Goal: Transaction & Acquisition: Purchase product/service

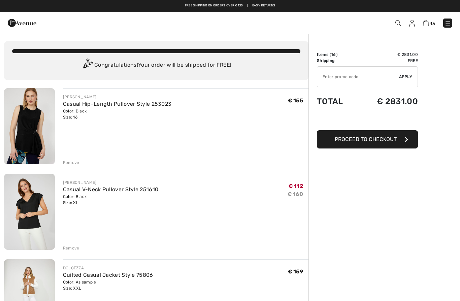
click at [267, 5] on link "Easy Returns" at bounding box center [263, 5] width 23 height 5
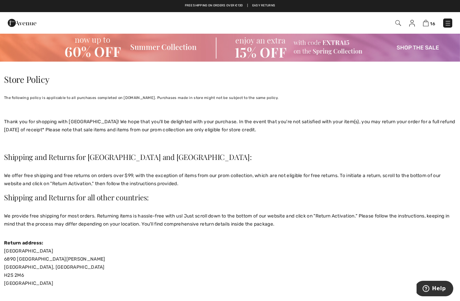
click at [106, 45] on img at bounding box center [230, 47] width 460 height 29
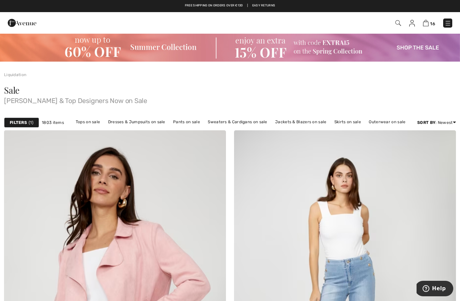
click at [432, 22] on span "16" at bounding box center [432, 23] width 5 height 5
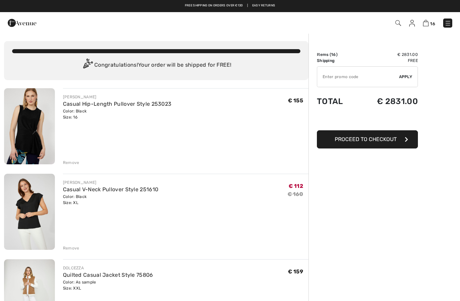
click at [366, 73] on input "TEXT" at bounding box center [358, 77] width 82 height 20
click at [406, 75] on span "Apply" at bounding box center [405, 77] width 13 height 6
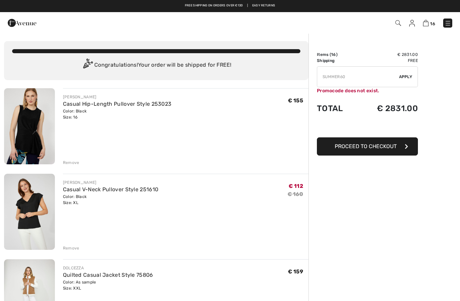
click at [362, 74] on input "TEXT" at bounding box center [358, 77] width 82 height 20
click at [366, 70] on input "TEXT" at bounding box center [358, 77] width 82 height 20
click at [358, 84] on input "TEXT" at bounding box center [358, 77] width 82 height 20
click at [408, 75] on span "Apply" at bounding box center [405, 77] width 13 height 6
click at [364, 79] on input "TEXT" at bounding box center [358, 77] width 82 height 20
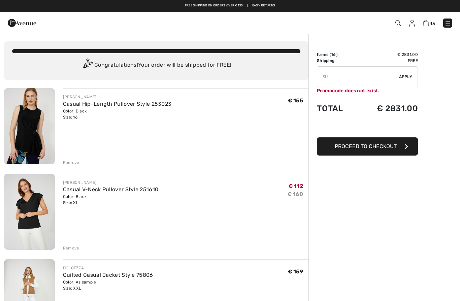
type input "S"
click at [350, 86] on input "TEXT" at bounding box center [358, 77] width 82 height 20
click at [355, 81] on input "TEXT" at bounding box center [358, 77] width 82 height 20
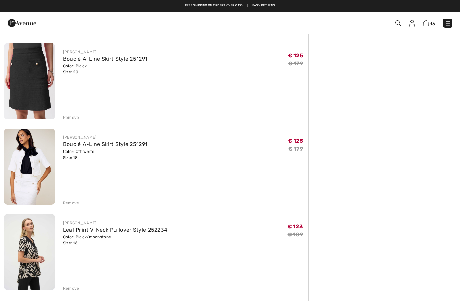
scroll to position [1157, 0]
click at [72, 202] on div "Remove" at bounding box center [71, 203] width 17 height 6
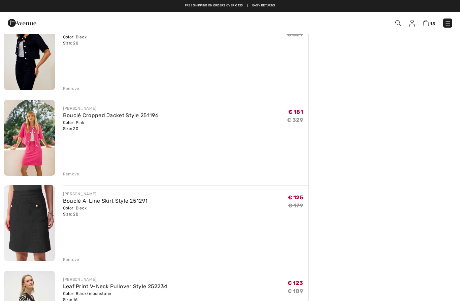
scroll to position [1014, 0]
click at [72, 176] on div "Remove" at bounding box center [71, 175] width 17 height 6
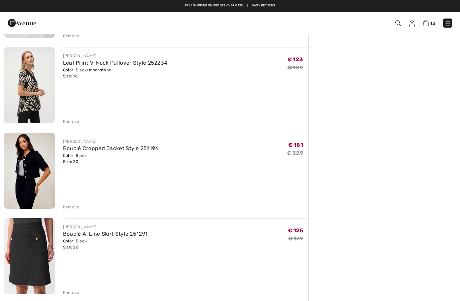
scroll to position [896, 0]
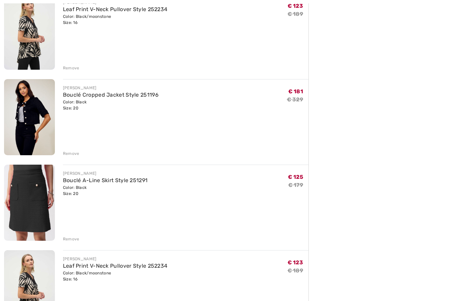
scroll to position [974, 0]
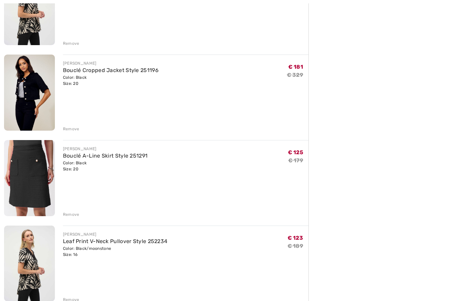
click at [70, 298] on div "Remove" at bounding box center [71, 300] width 17 height 6
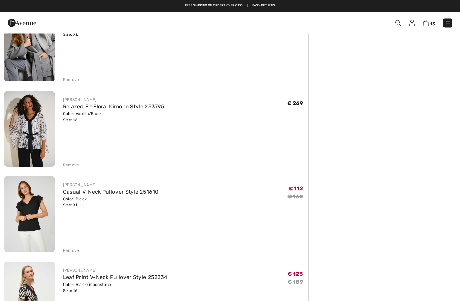
scroll to position [663, 0]
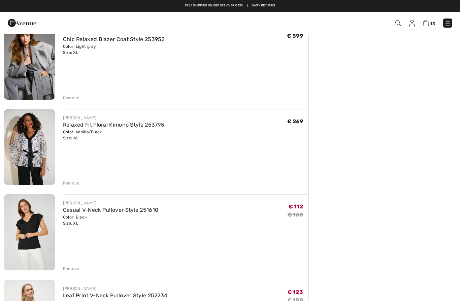
click at [70, 182] on div "Remove" at bounding box center [71, 183] width 17 height 6
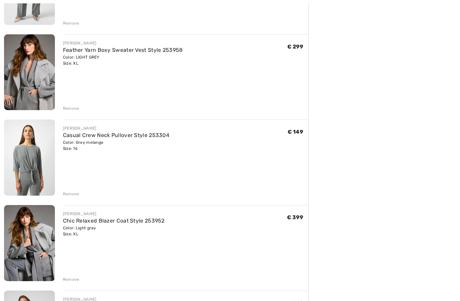
scroll to position [485, 0]
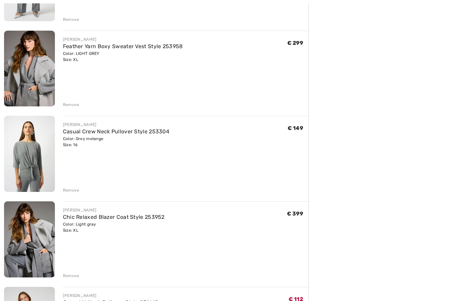
click at [69, 274] on div "Remove" at bounding box center [71, 276] width 17 height 6
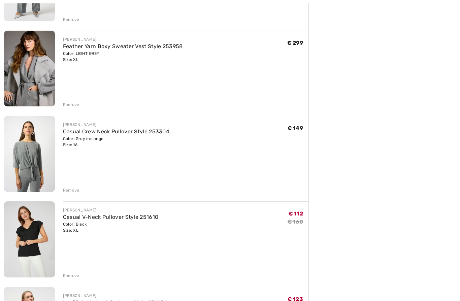
click at [73, 190] on div "Remove" at bounding box center [71, 190] width 17 height 6
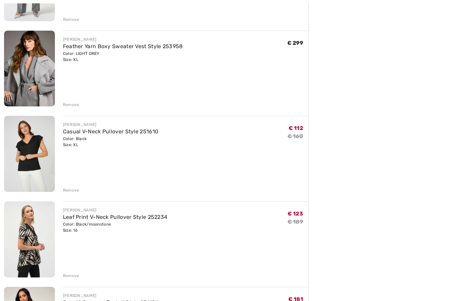
click at [73, 99] on div "JOSEPH RIBKOFF Feather Yarn Boxy Sweater Vest Style 253958 Color: LIGHT GREY Si…" at bounding box center [186, 70] width 246 height 78
click at [70, 102] on div "Remove" at bounding box center [71, 105] width 17 height 6
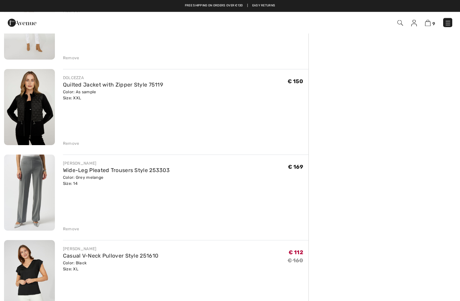
scroll to position [274, 0]
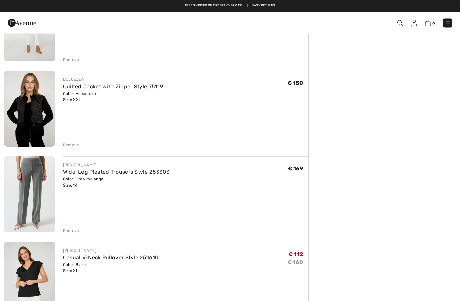
click at [73, 226] on div "JOSEPH RIBKOFF Wide-Leg Pleated Trousers Style 253303 Color: Grey melange Size:…" at bounding box center [186, 196] width 246 height 78
click at [73, 229] on div "Remove" at bounding box center [71, 231] width 17 height 6
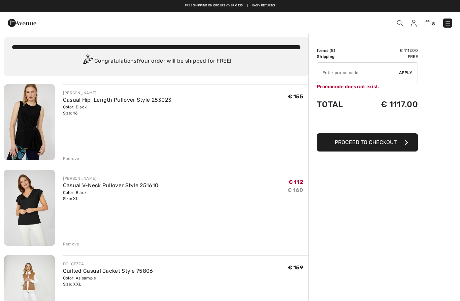
scroll to position [3, 0]
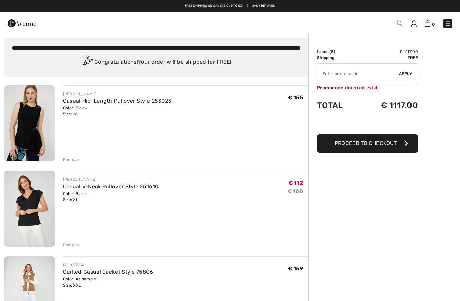
click at [109, 185] on link "Casual V-Neck Pullover Style 251610" at bounding box center [111, 186] width 96 height 6
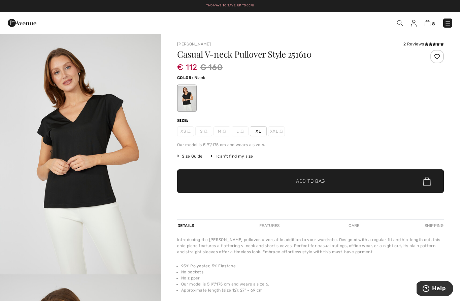
click at [449, 26] on img at bounding box center [448, 23] width 7 height 7
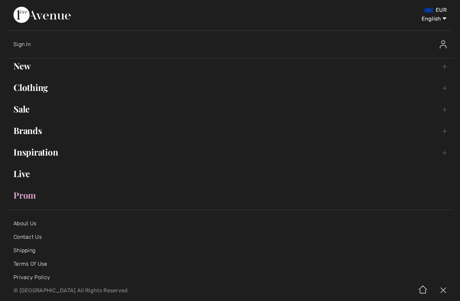
click at [22, 69] on link "New Toggle submenu" at bounding box center [230, 66] width 447 height 15
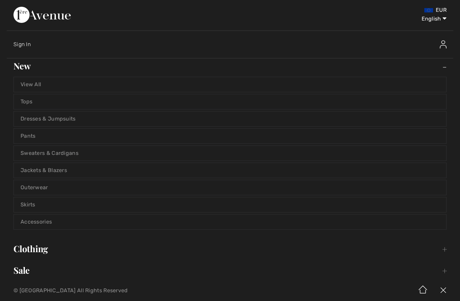
click at [54, 104] on link "Tops" at bounding box center [230, 101] width 433 height 15
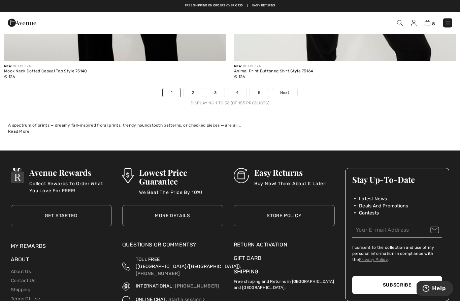
scroll to position [6661, 0]
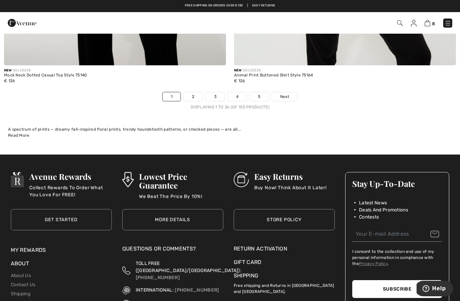
click at [192, 95] on link "2" at bounding box center [193, 96] width 19 height 9
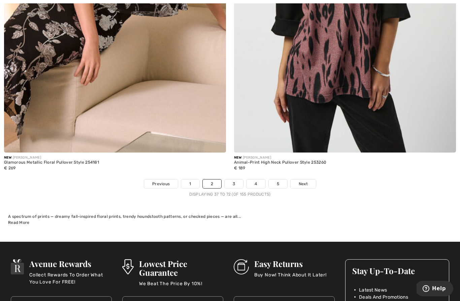
scroll to position [6580, 0]
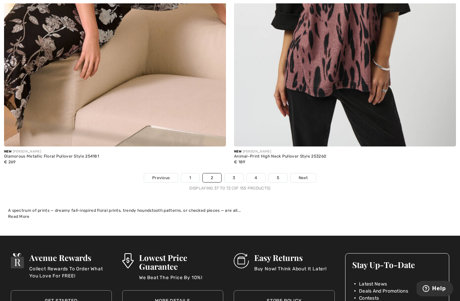
click at [301, 177] on link "Next" at bounding box center [303, 178] width 25 height 9
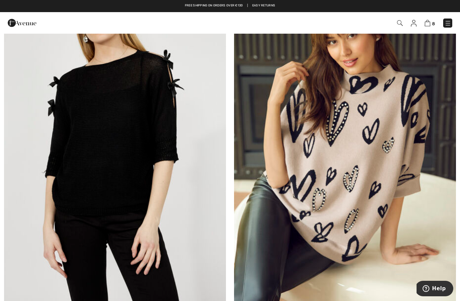
scroll to position [150, 0]
click at [360, 194] on img at bounding box center [345, 137] width 222 height 333
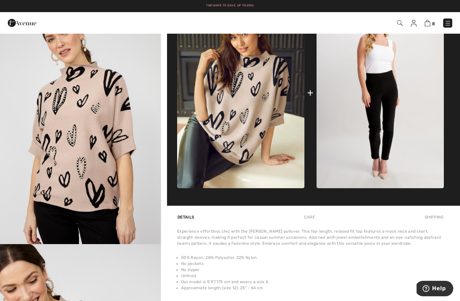
scroll to position [268, 0]
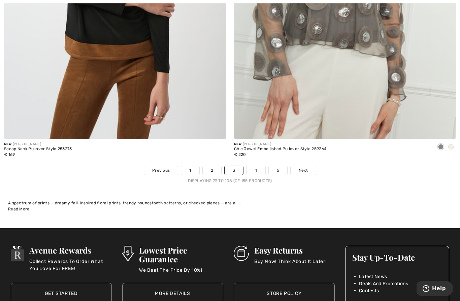
scroll to position [6601, 0]
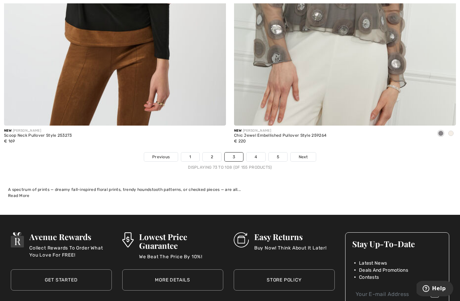
click at [301, 154] on span "Next" at bounding box center [303, 157] width 9 height 6
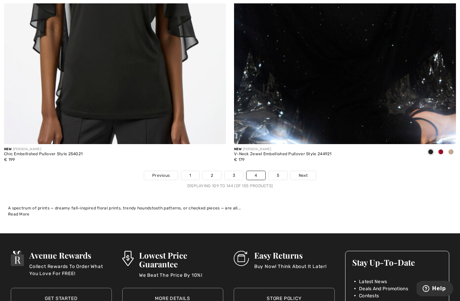
scroll to position [6592, 0]
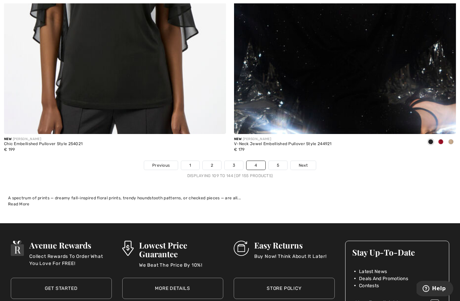
click at [280, 163] on link "5" at bounding box center [278, 165] width 19 height 9
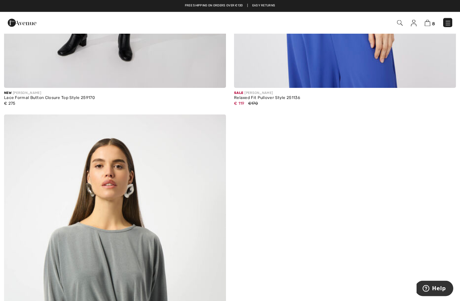
click at [450, 24] on img at bounding box center [448, 23] width 7 height 7
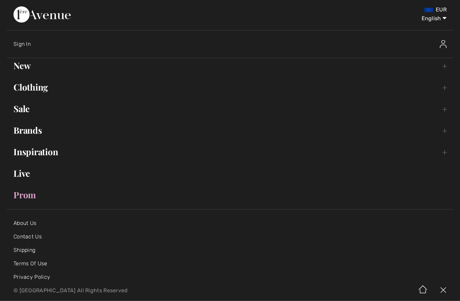
scroll to position [1805, 0]
click at [33, 66] on link "New Toggle submenu" at bounding box center [230, 66] width 447 height 15
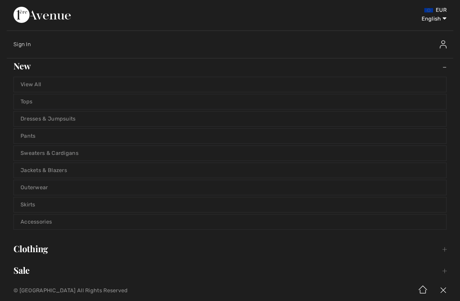
click at [113, 118] on link "Dresses & Jumpsuits" at bounding box center [230, 119] width 433 height 15
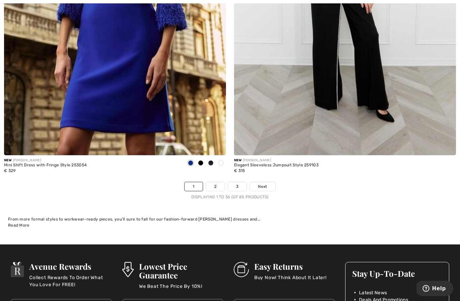
scroll to position [6569, 0]
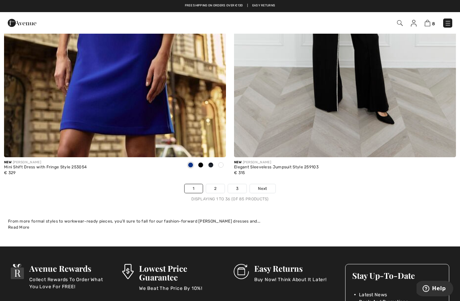
click at [265, 186] on span "Next" at bounding box center [262, 189] width 9 height 6
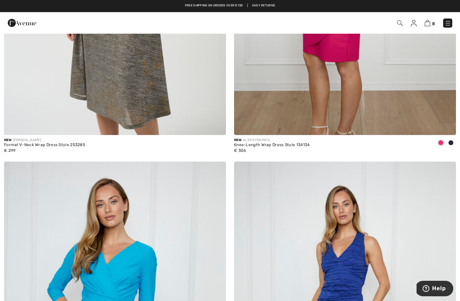
scroll to position [1038, 0]
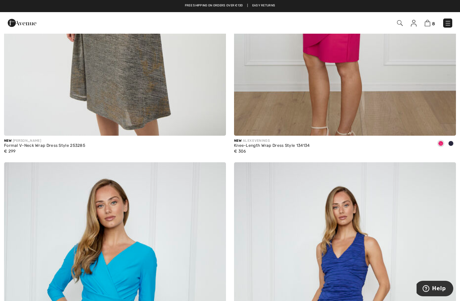
click at [450, 21] on img at bounding box center [448, 23] width 7 height 7
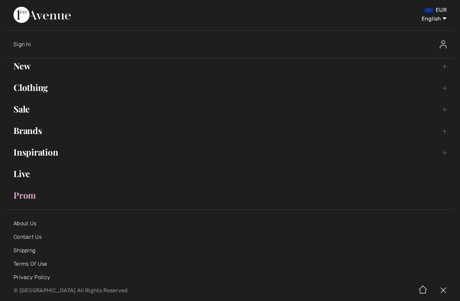
click at [18, 111] on link "Sale Toggle submenu" at bounding box center [230, 109] width 447 height 15
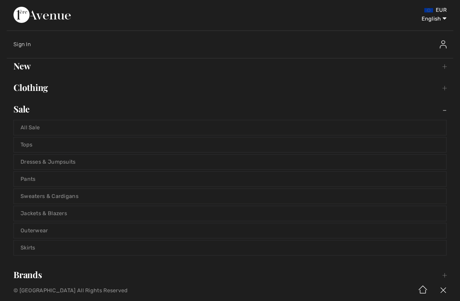
click at [104, 161] on link "Dresses & Jumpsuits" at bounding box center [230, 162] width 433 height 15
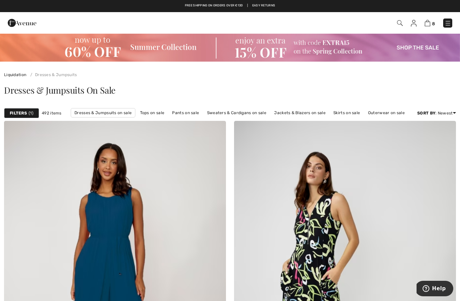
click at [26, 112] on strong "Filters" at bounding box center [18, 113] width 17 height 6
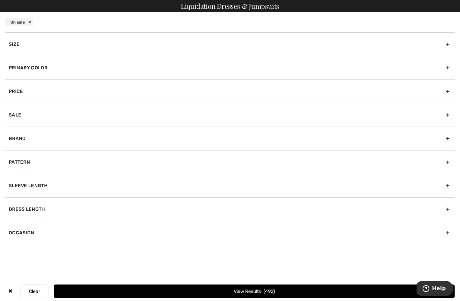
click at [450, 47] on div "Size" at bounding box center [230, 44] width 450 height 24
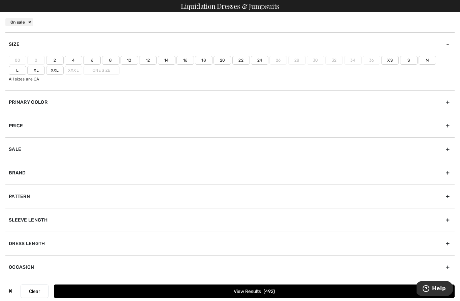
click at [205, 59] on label "18" at bounding box center [204, 60] width 18 height 9
click at [0, 0] on input"] "18" at bounding box center [0, 0] width 0 height 0
click at [187, 63] on label "16" at bounding box center [186, 60] width 18 height 9
click at [0, 0] on input"] "16" at bounding box center [0, 0] width 0 height 0
click at [259, 290] on button "View Results 170" at bounding box center [254, 291] width 401 height 13
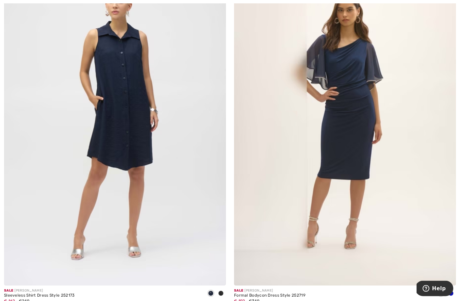
scroll to position [2397, 0]
click at [123, 111] on img at bounding box center [115, 119] width 222 height 333
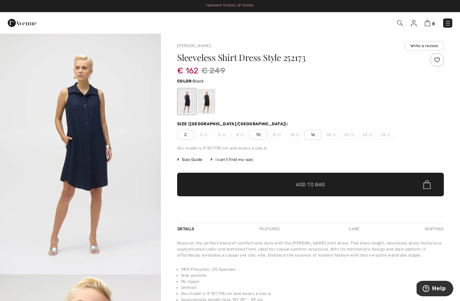
click at [204, 100] on div at bounding box center [207, 101] width 18 height 25
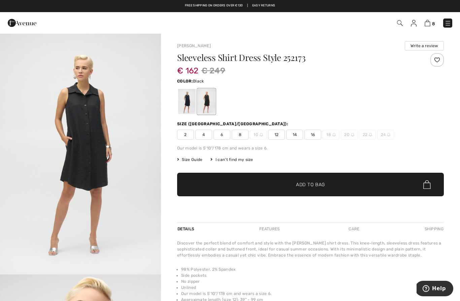
click at [183, 103] on div at bounding box center [187, 101] width 18 height 25
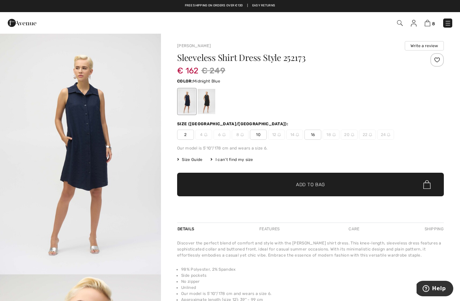
click at [313, 137] on span "16" at bounding box center [313, 135] width 17 height 10
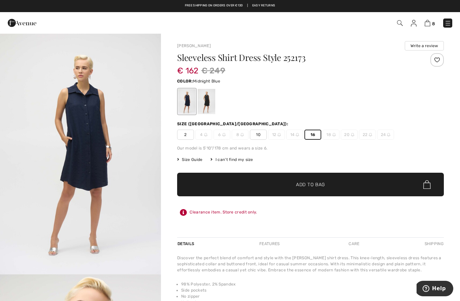
click at [319, 187] on span "Add to Bag" at bounding box center [310, 184] width 29 height 7
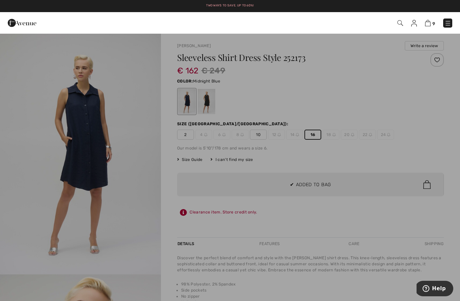
click at [391, 221] on div at bounding box center [230, 150] width 460 height 301
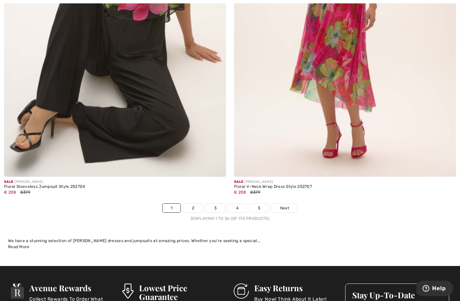
scroll to position [6550, 0]
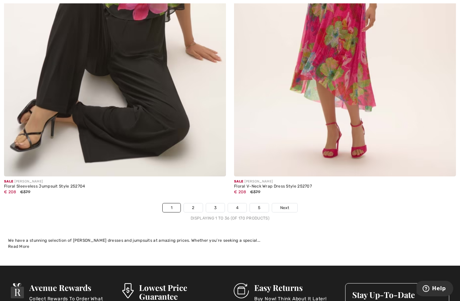
click at [285, 205] on span "Next" at bounding box center [284, 208] width 9 height 6
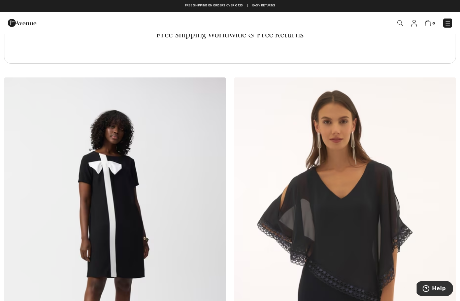
scroll to position [2262, 0]
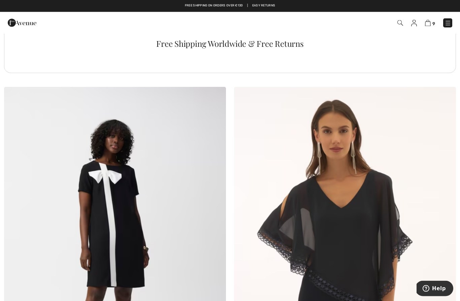
click at [445, 24] on img at bounding box center [448, 23] width 7 height 7
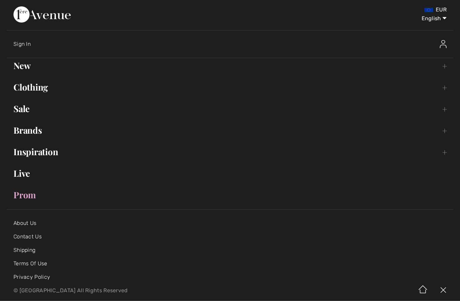
scroll to position [2262, 0]
click at [38, 196] on link "Prom" at bounding box center [230, 195] width 447 height 15
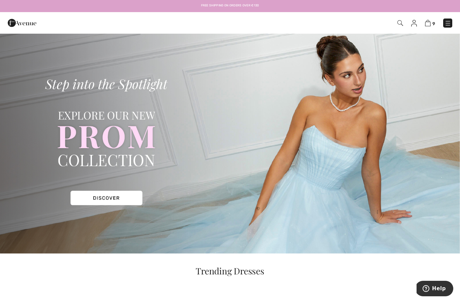
click at [449, 23] on img at bounding box center [448, 23] width 7 height 7
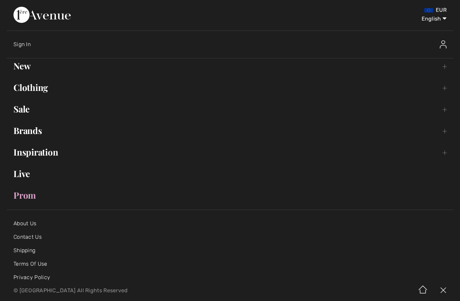
click at [35, 128] on link "Brands Open submenu" at bounding box center [230, 130] width 447 height 15
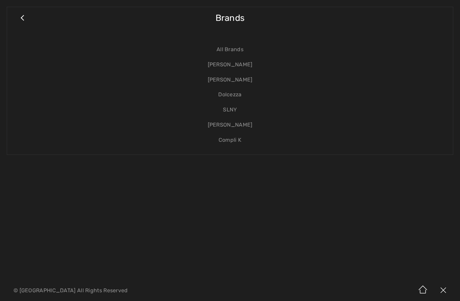
click at [237, 138] on link "Compli K" at bounding box center [230, 140] width 433 height 15
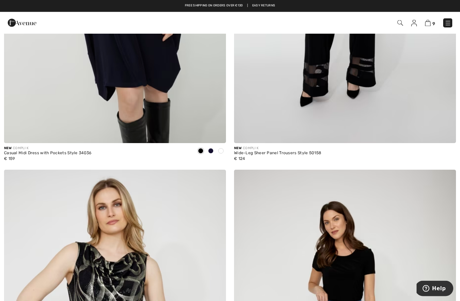
scroll to position [5667, 0]
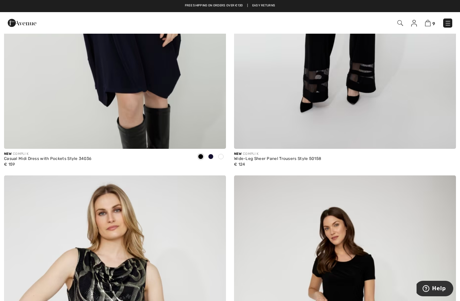
click at [448, 24] on img at bounding box center [448, 23] width 7 height 7
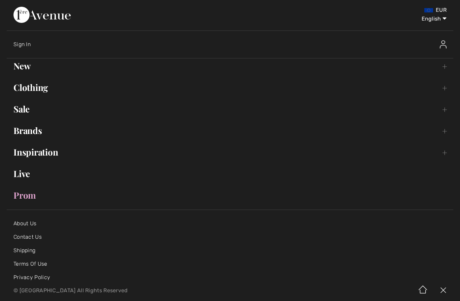
click at [59, 130] on link "Brands Open submenu" at bounding box center [230, 130] width 447 height 15
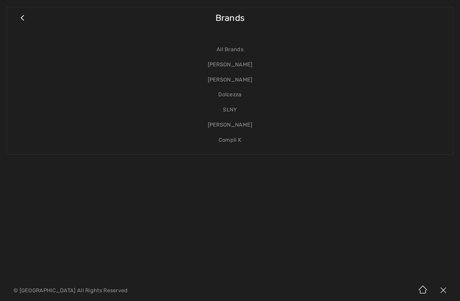
click at [234, 108] on link "SLNY" at bounding box center [230, 109] width 433 height 15
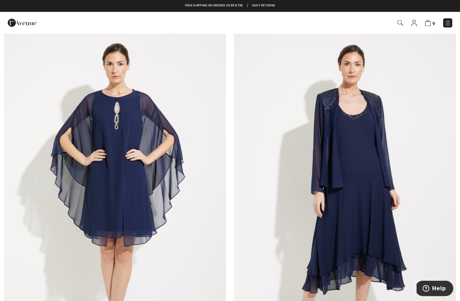
scroll to position [1280, 0]
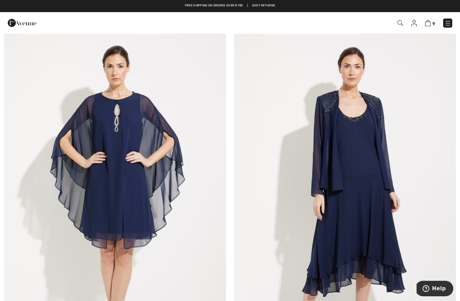
click at [447, 24] on img at bounding box center [448, 23] width 7 height 7
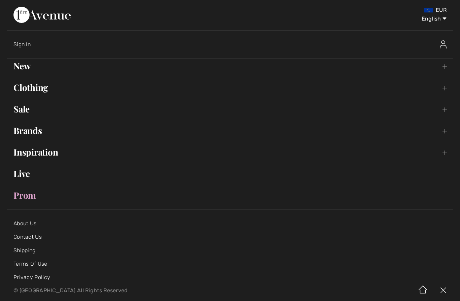
click at [84, 129] on link "Brands Open submenu" at bounding box center [230, 130] width 447 height 15
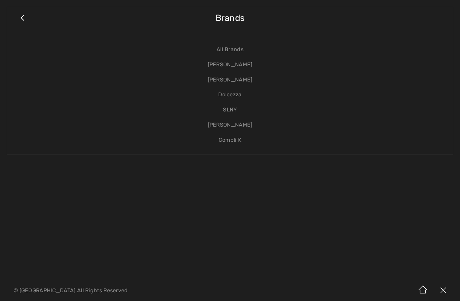
click at [243, 122] on link "[PERSON_NAME]" at bounding box center [230, 125] width 433 height 15
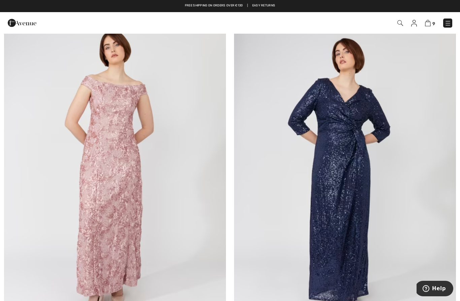
scroll to position [3525, 0]
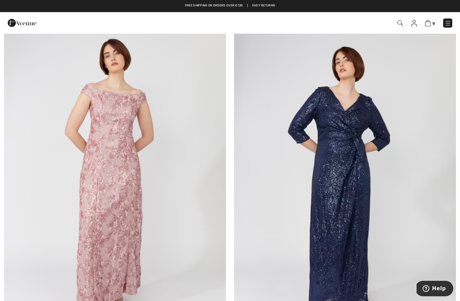
click at [447, 21] on img at bounding box center [448, 23] width 7 height 7
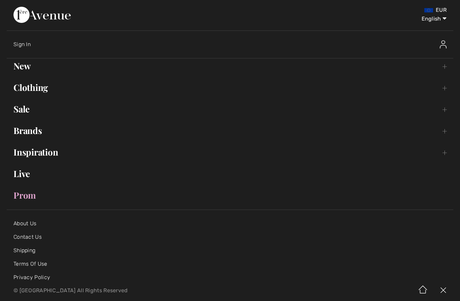
click at [27, 62] on link "New Toggle submenu" at bounding box center [230, 66] width 447 height 15
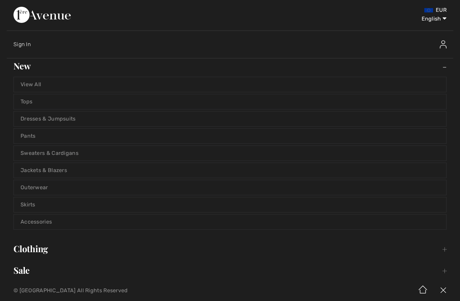
click at [107, 116] on link "Dresses & Jumpsuits" at bounding box center [230, 119] width 433 height 15
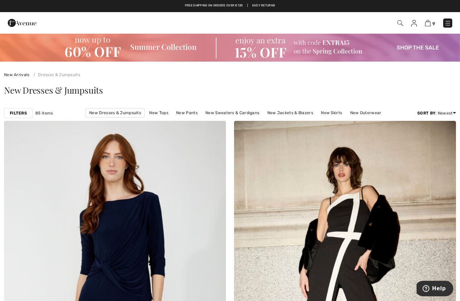
click at [431, 22] on img at bounding box center [428, 23] width 6 height 6
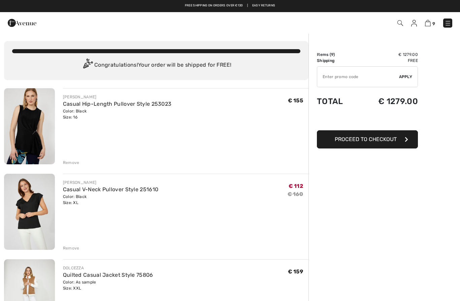
click at [18, 25] on img at bounding box center [22, 22] width 29 height 13
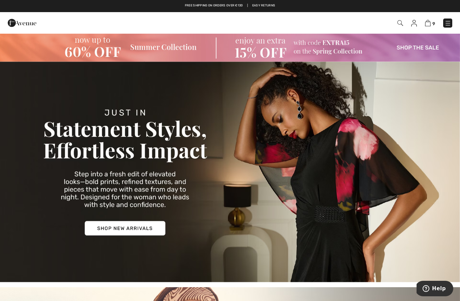
click at [429, 25] on img at bounding box center [428, 23] width 6 height 6
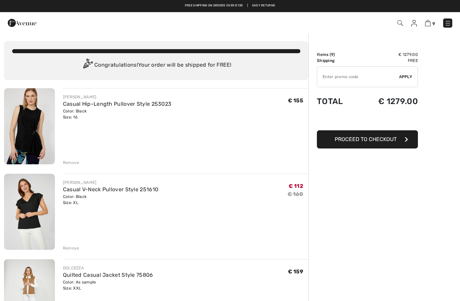
click at [332, 79] on input "TEXT" at bounding box center [358, 77] width 82 height 20
type input "EXTRA15"
click at [403, 78] on span "Apply" at bounding box center [405, 77] width 13 height 6
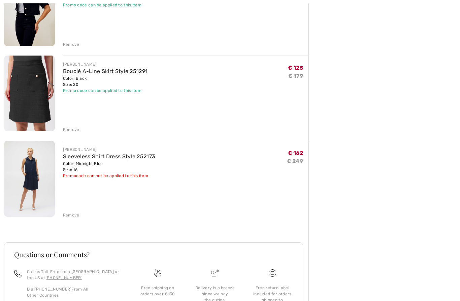
scroll to position [629, 0]
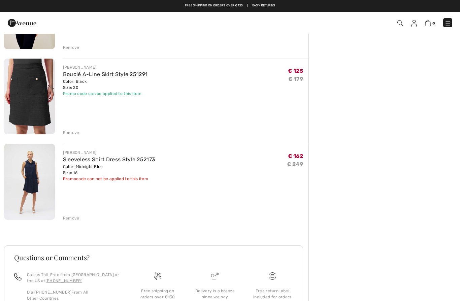
click at [73, 215] on div "Remove" at bounding box center [71, 218] width 17 height 6
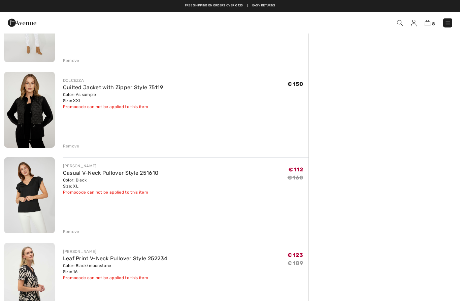
scroll to position [237, 0]
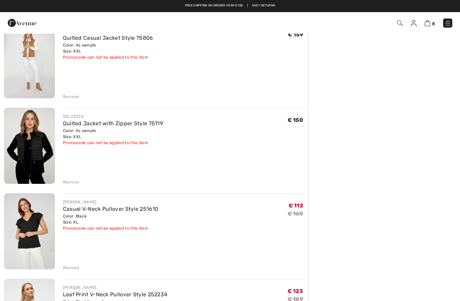
click at [70, 268] on div "Remove" at bounding box center [71, 268] width 17 height 6
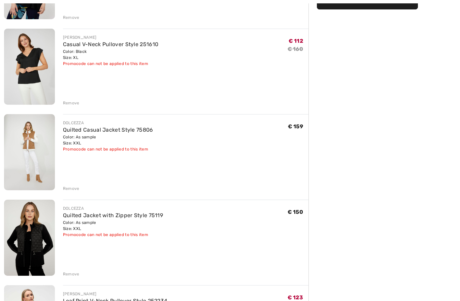
scroll to position [182, 0]
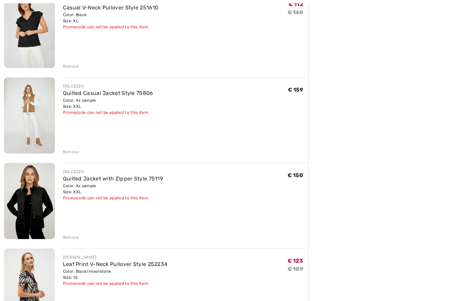
click at [74, 239] on div "Remove" at bounding box center [71, 238] width 17 height 6
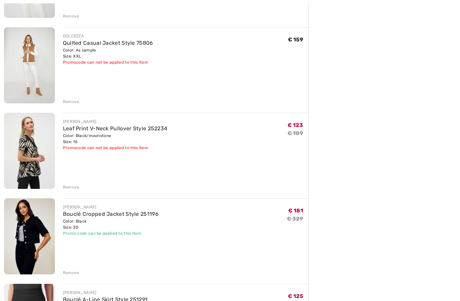
scroll to position [236, 0]
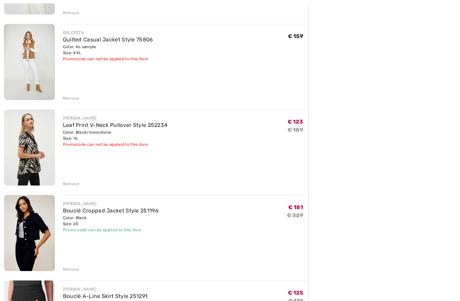
click at [72, 269] on div "Remove" at bounding box center [71, 270] width 17 height 6
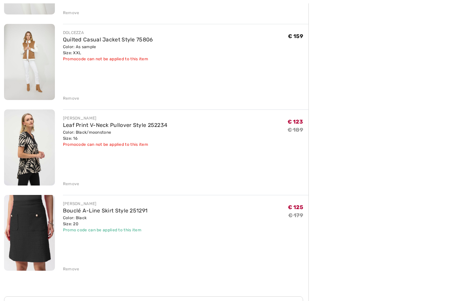
click at [76, 272] on div "Remove" at bounding box center [71, 269] width 17 height 6
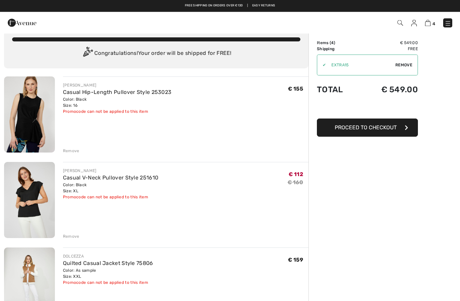
scroll to position [0, 0]
